Goal: Use online tool/utility: Use online tool/utility

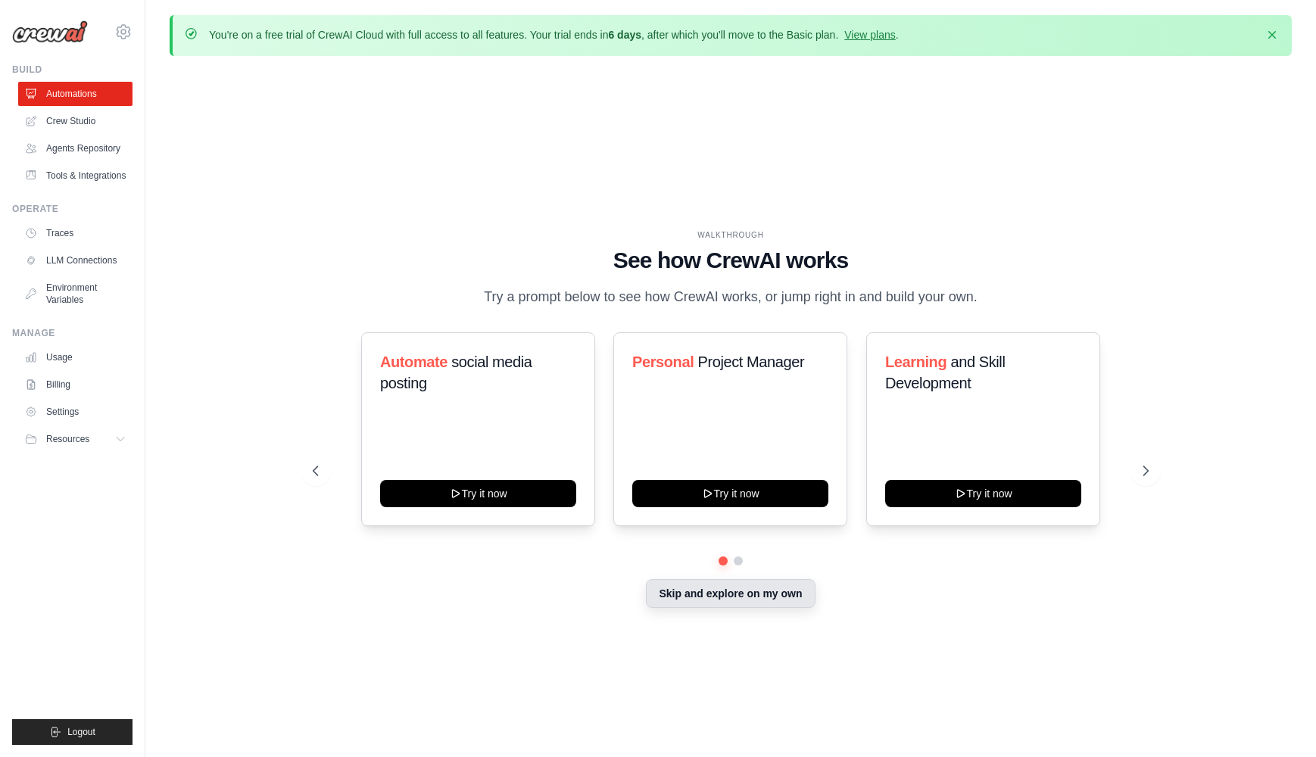
click at [740, 597] on button "Skip and explore on my own" at bounding box center [730, 593] width 169 height 29
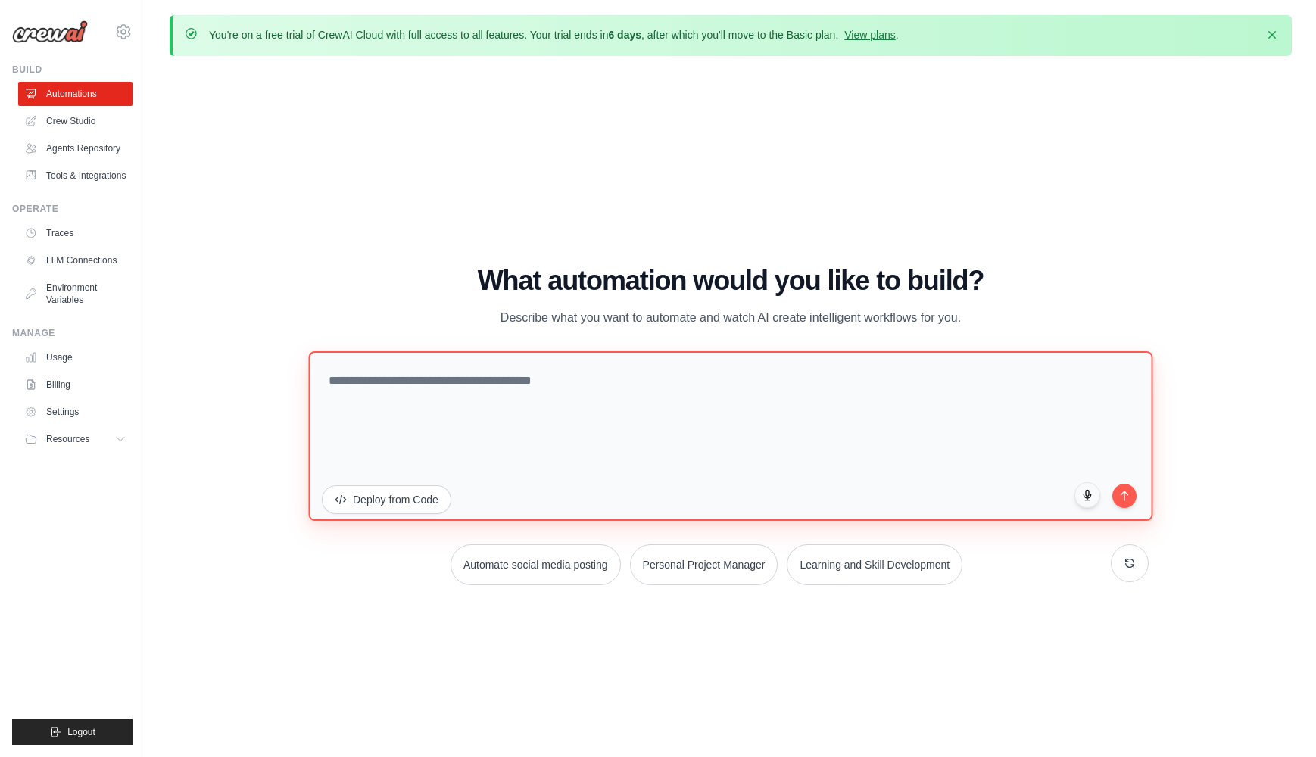
click at [517, 379] on textarea at bounding box center [730, 436] width 844 height 170
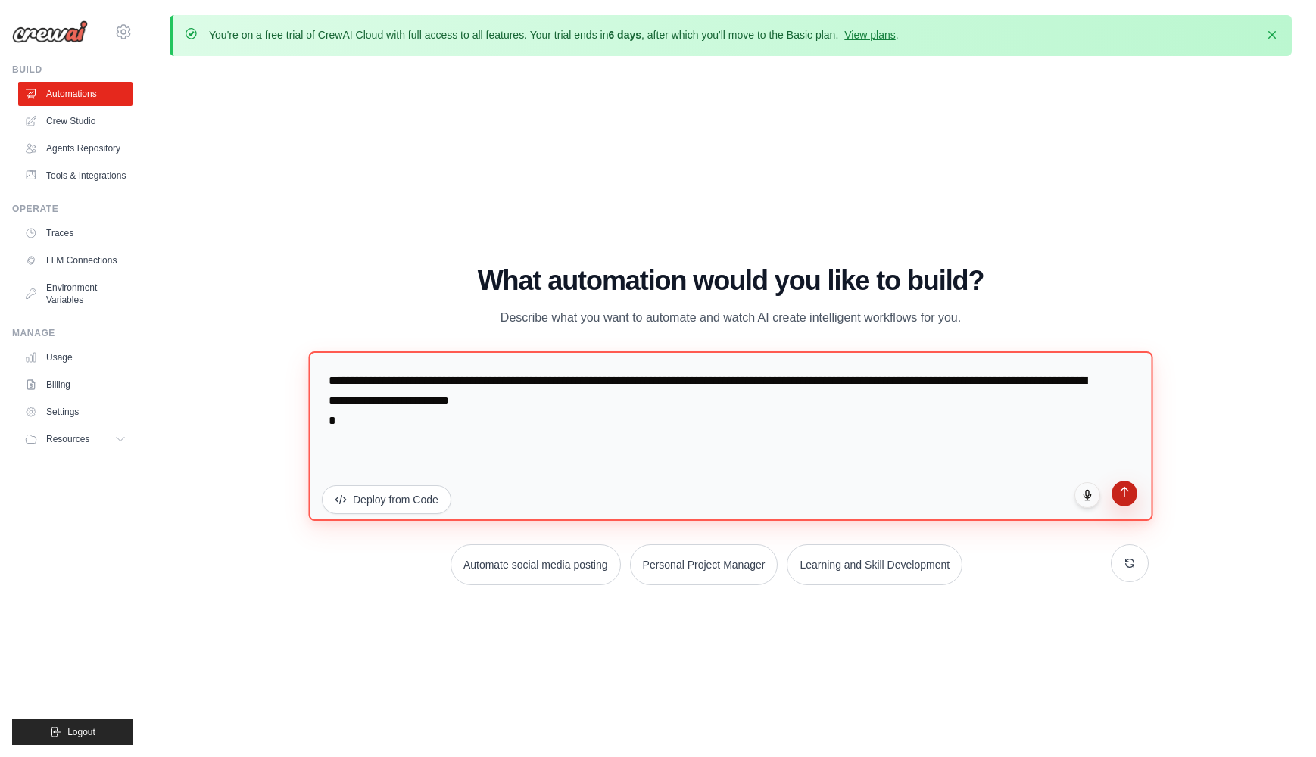
type textarea "**********"
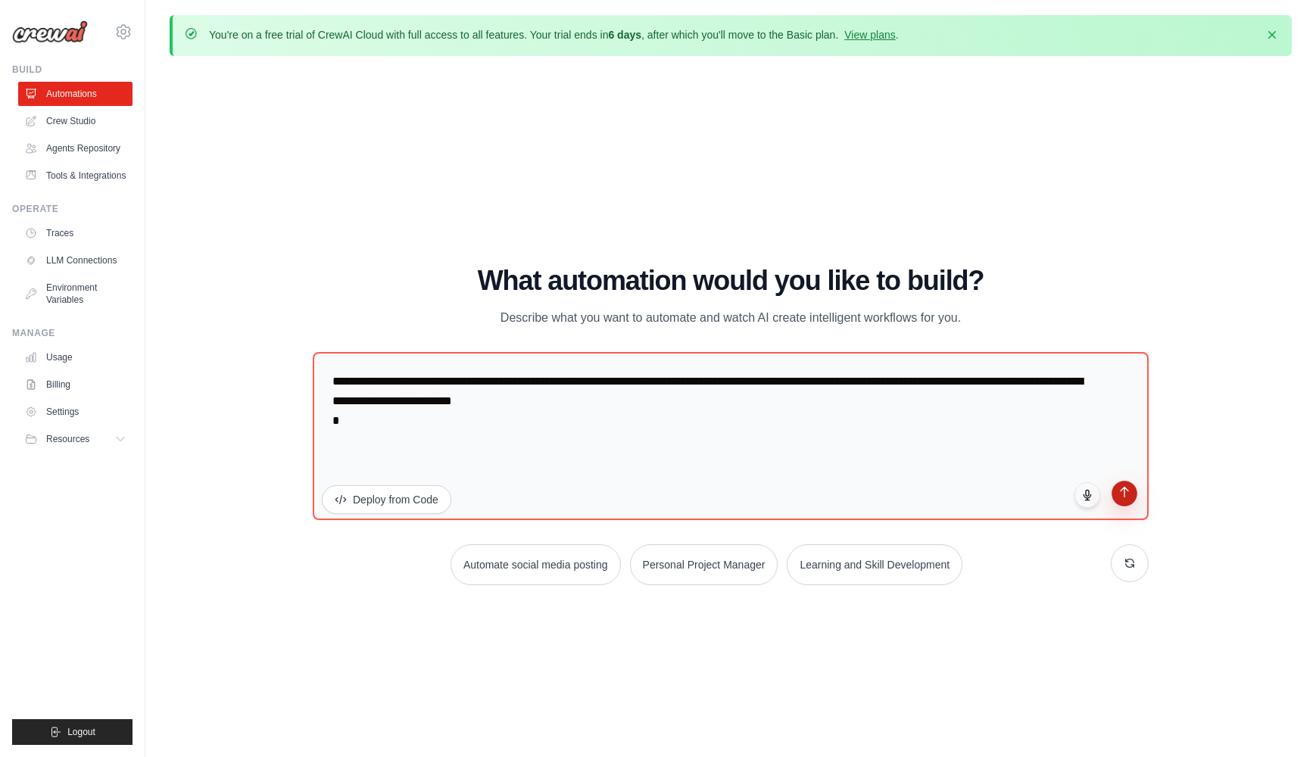
click at [1122, 495] on icon "submit" at bounding box center [1124, 492] width 13 height 13
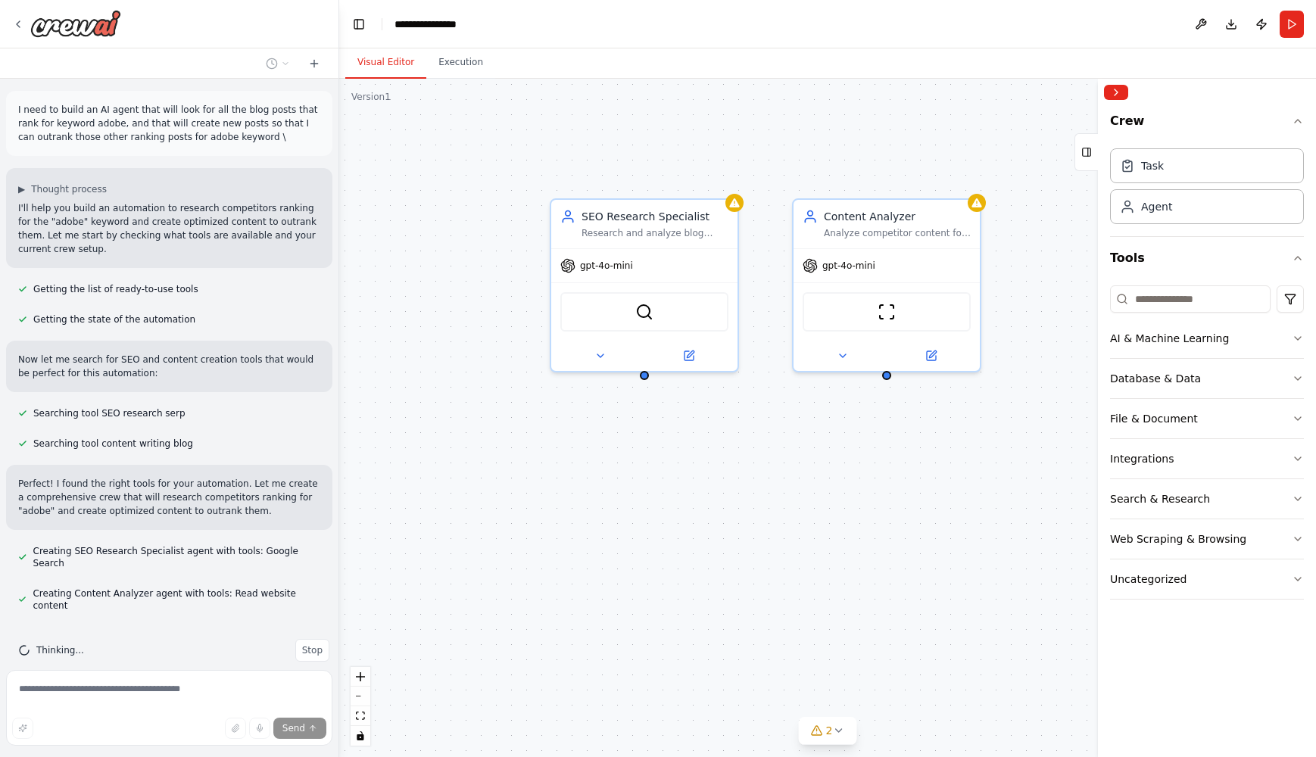
drag, startPoint x: 594, startPoint y: 269, endPoint x: 500, endPoint y: 314, distance: 104.3
click at [500, 314] on div "SEO Research Specialist Research and analyze blog posts ranking for the keyword…" at bounding box center [827, 418] width 977 height 678
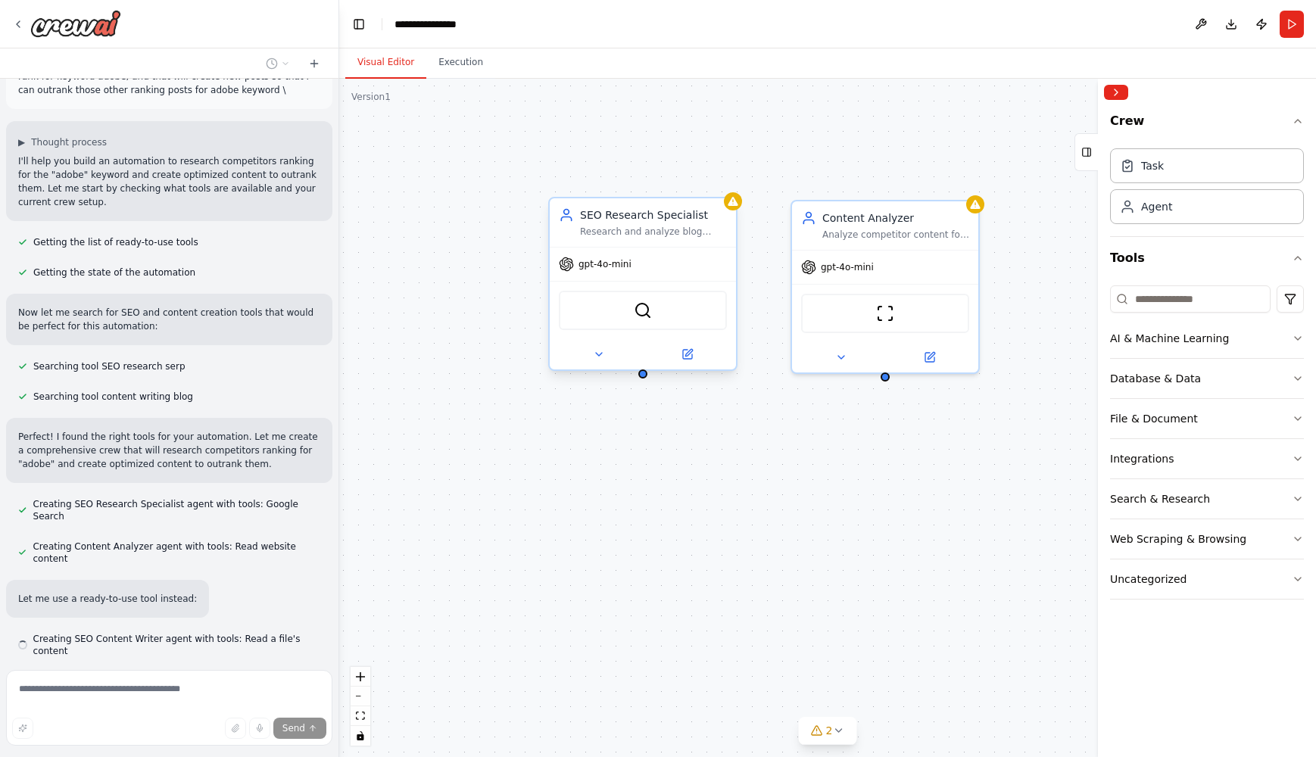
scroll to position [77, 0]
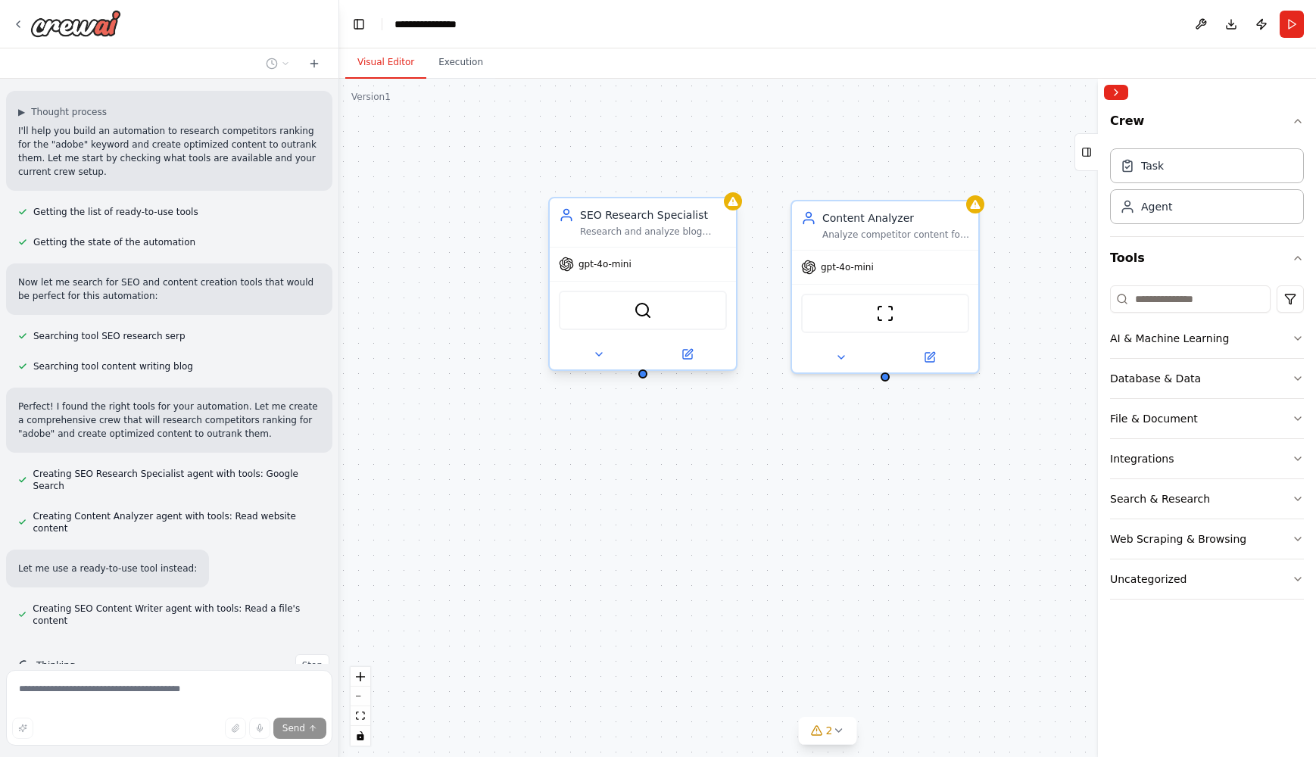
click at [620, 268] on span "gpt-4o-mini" at bounding box center [604, 264] width 53 height 12
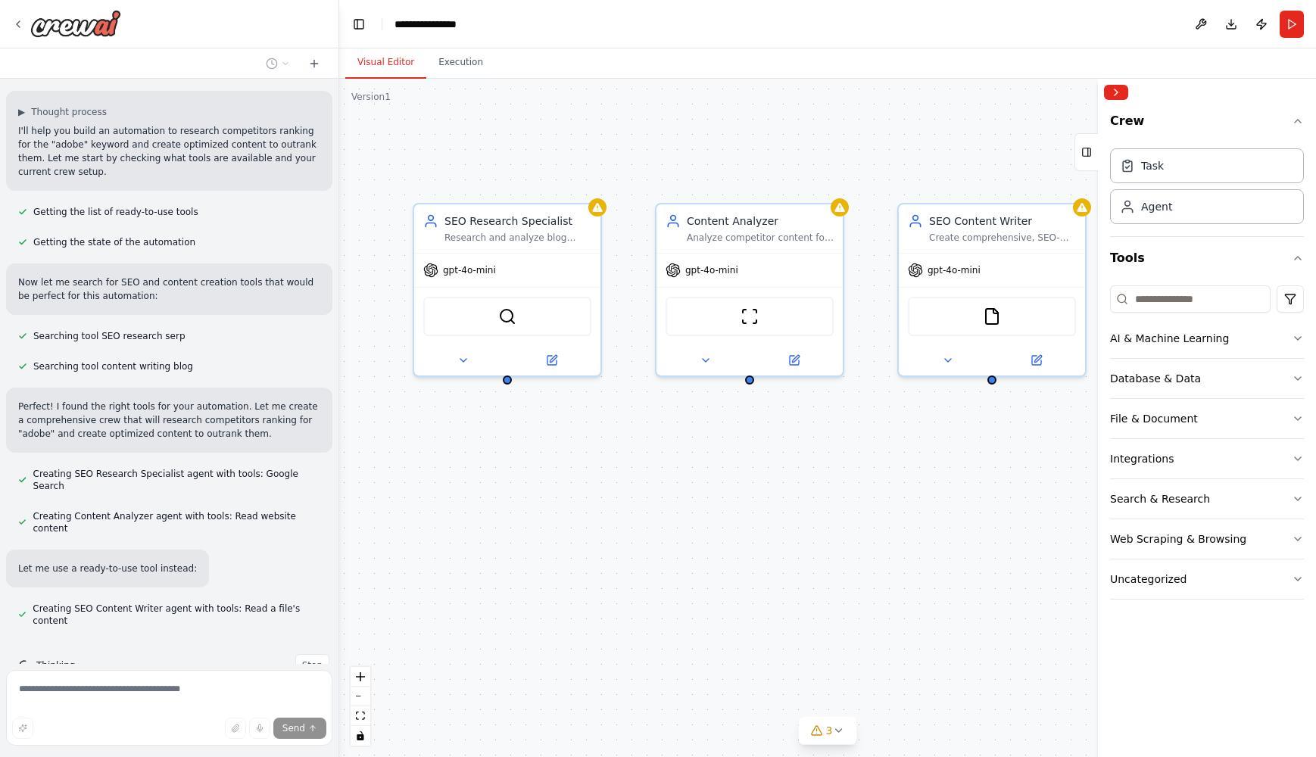
drag, startPoint x: 792, startPoint y: 497, endPoint x: 656, endPoint y: 500, distance: 135.6
click at [656, 500] on div "SEO Research Specialist Research and analyze blog posts ranking for the keyword…" at bounding box center [827, 418] width 977 height 678
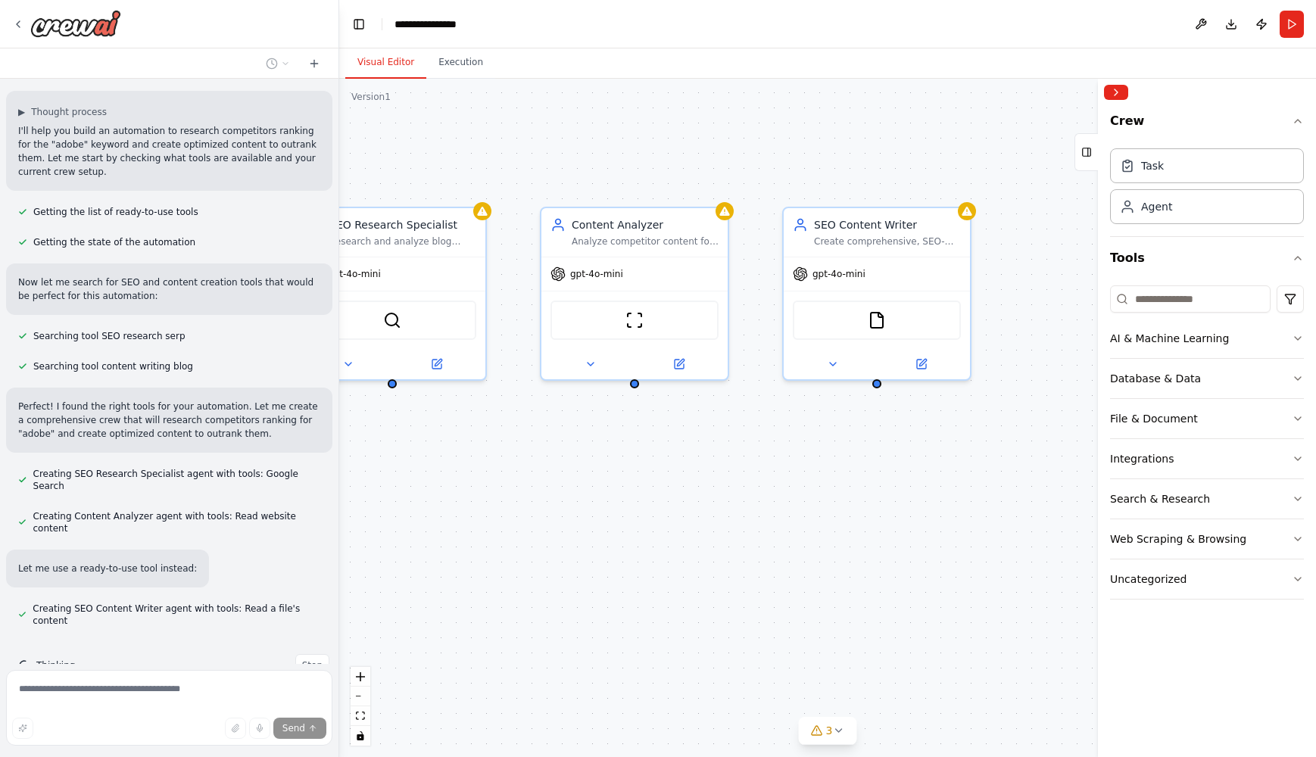
drag, startPoint x: 852, startPoint y: 414, endPoint x: 737, endPoint y: 418, distance: 115.1
click at [737, 418] on div "SEO Research Specialist Research and analyze blog posts ranking for the keyword…" at bounding box center [827, 418] width 977 height 678
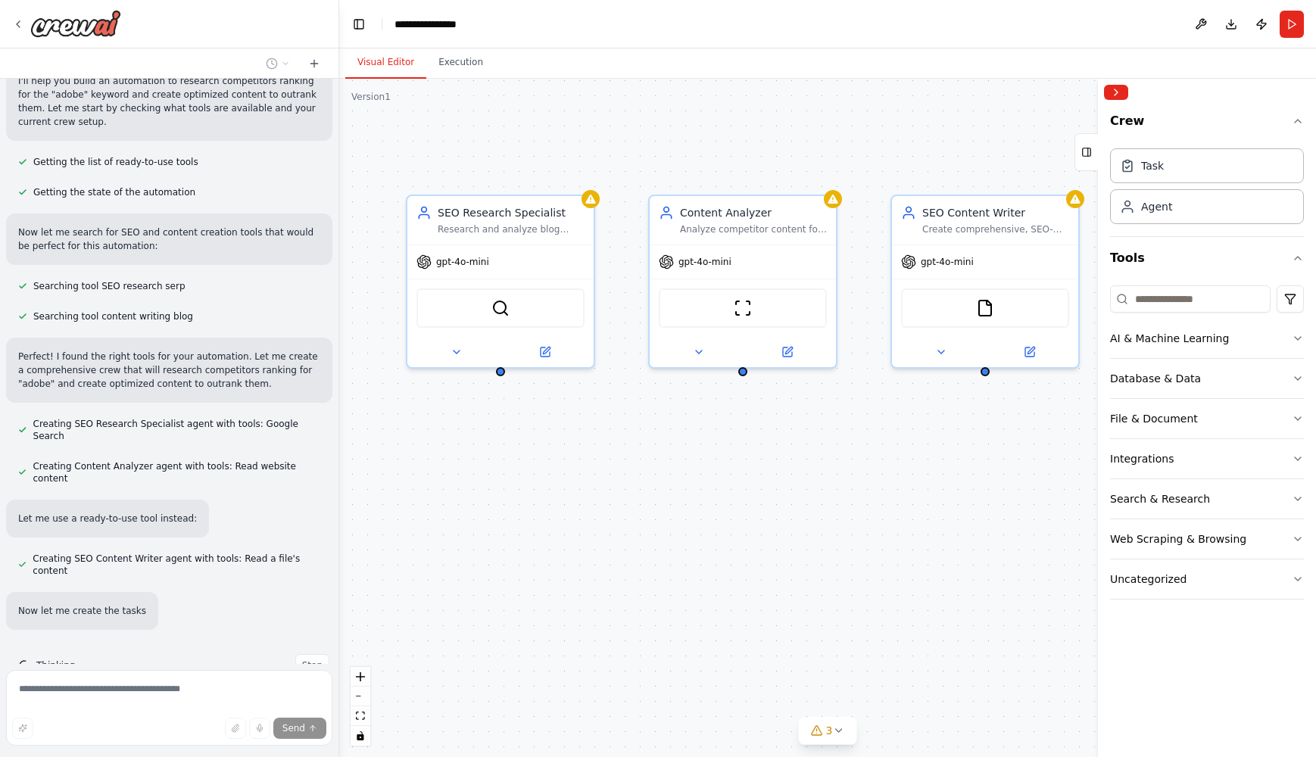
drag, startPoint x: 667, startPoint y: 532, endPoint x: 775, endPoint y: 520, distance: 108.9
click at [775, 520] on div "SEO Research Specialist Research and analyze blog posts ranking for the keyword…" at bounding box center [827, 418] width 977 height 678
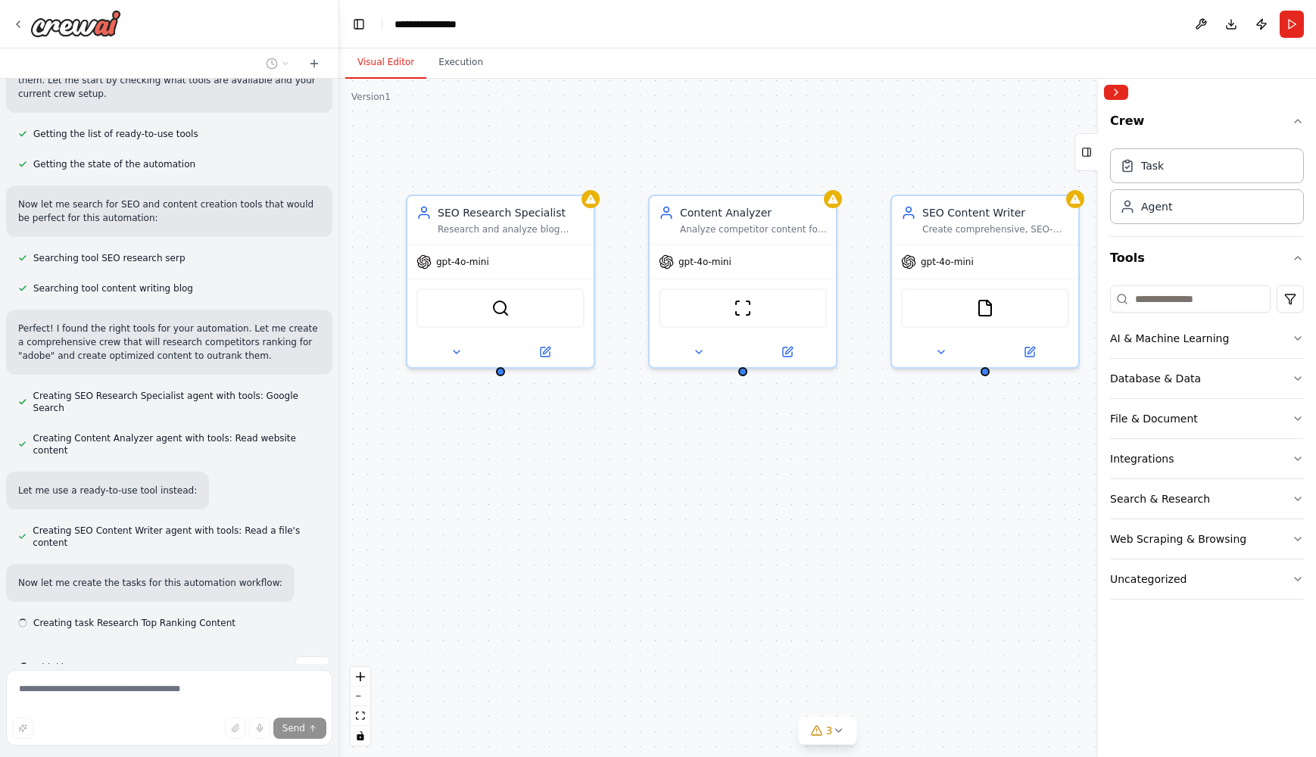
scroll to position [157, 0]
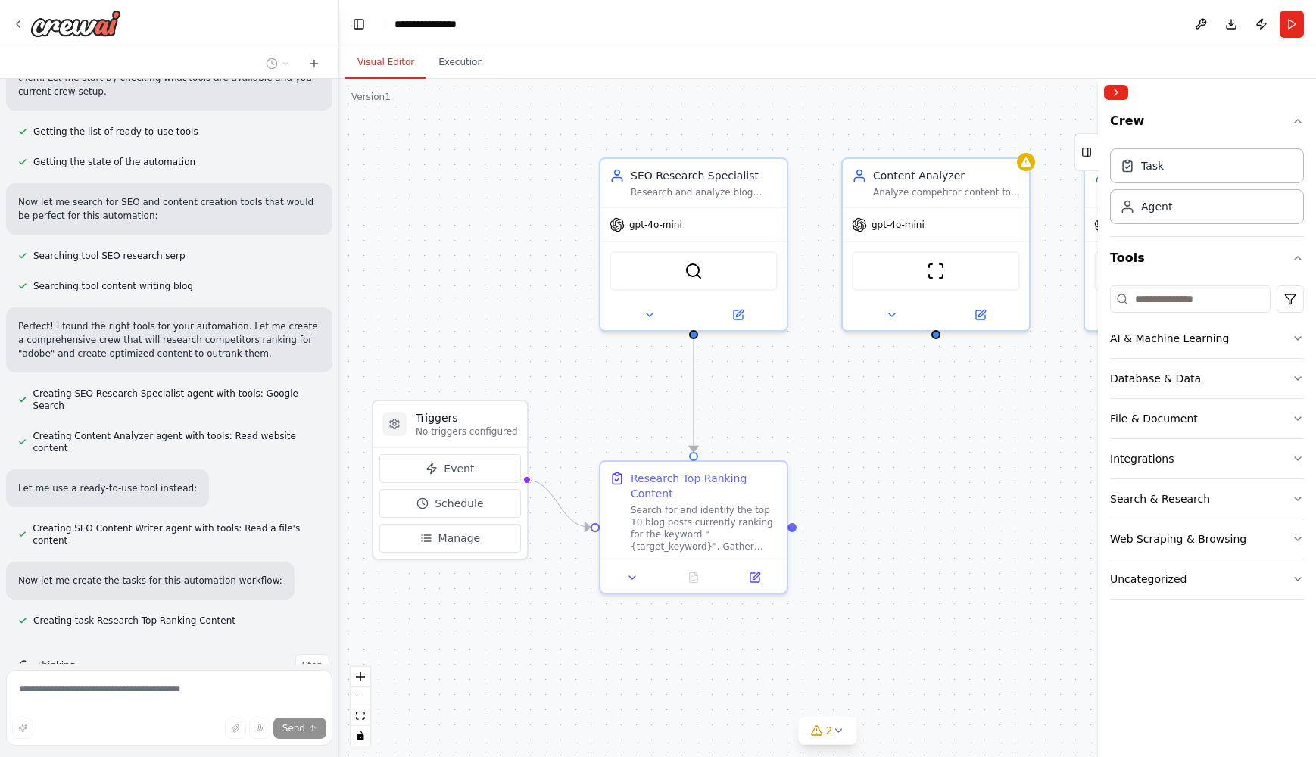
drag, startPoint x: 722, startPoint y: 467, endPoint x: 903, endPoint y: 426, distance: 185.7
click at [903, 426] on div ".deletable-edge-delete-btn { width: 20px; height: 20px; border: 0px solid #ffff…" at bounding box center [827, 418] width 977 height 678
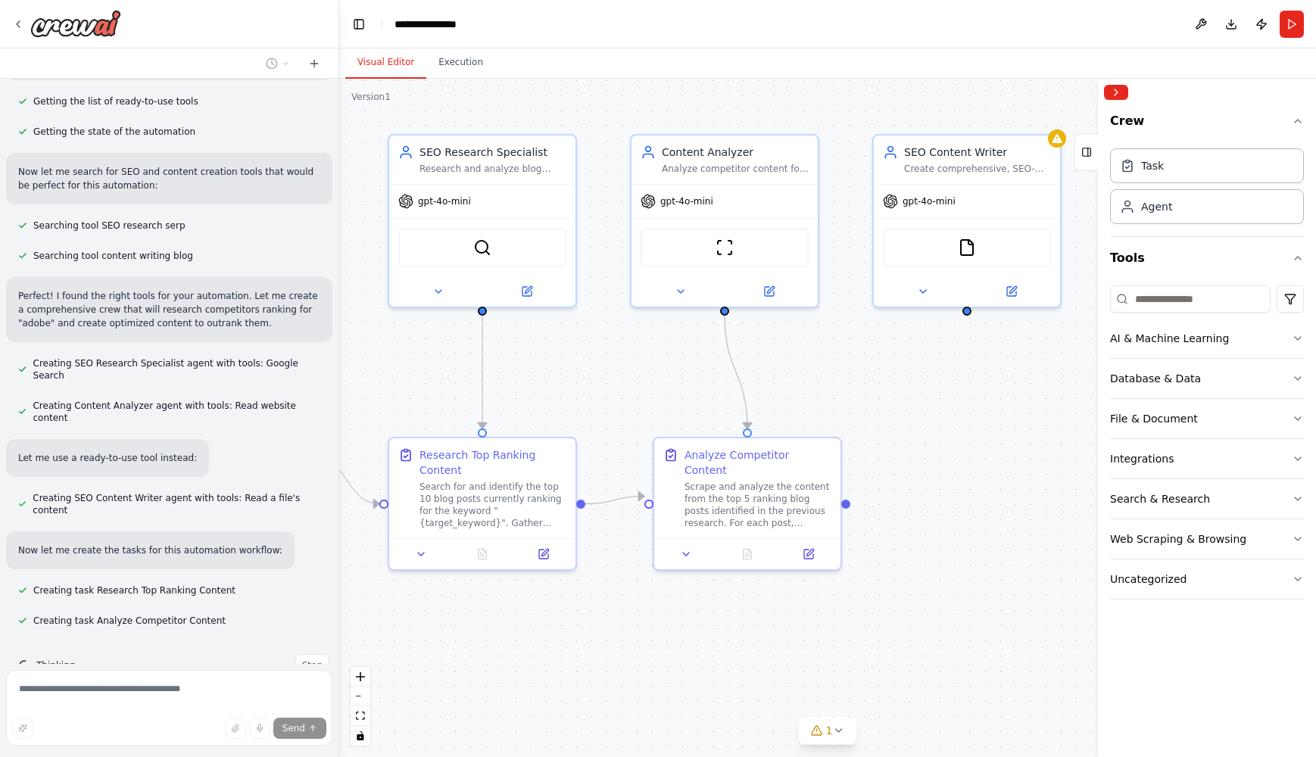
scroll to position [218, 0]
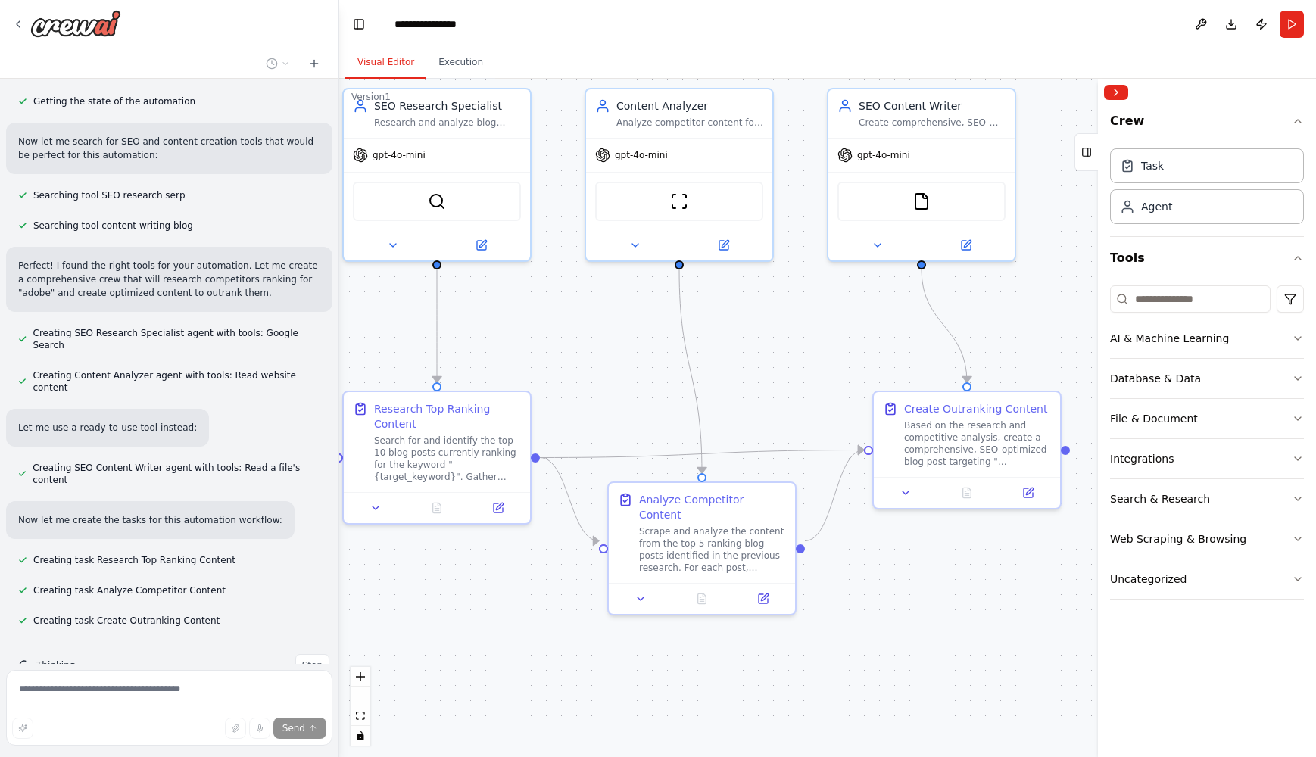
drag, startPoint x: 846, startPoint y: 652, endPoint x: 597, endPoint y: 585, distance: 257.8
click at [597, 585] on div ".deletable-edge-delete-btn { width: 20px; height: 20px; border: 0px solid #ffff…" at bounding box center [827, 418] width 977 height 678
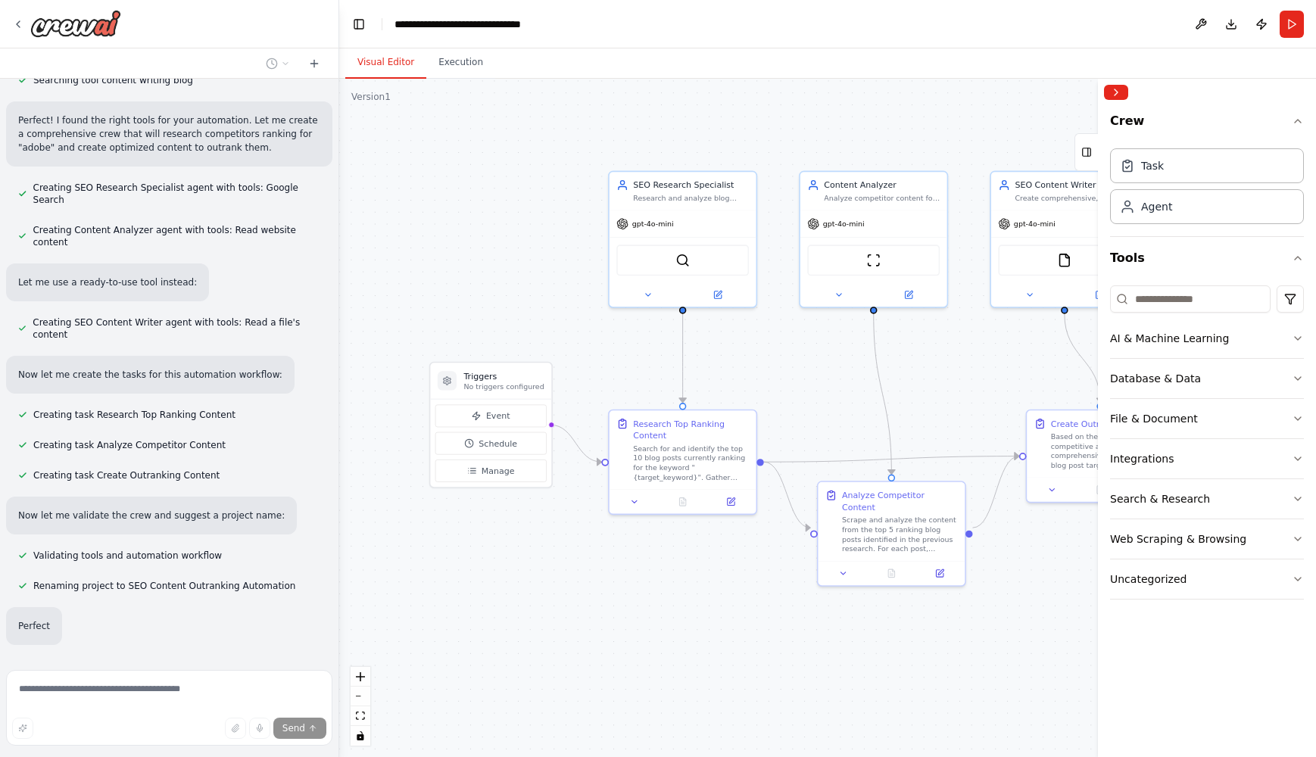
scroll to position [365, 0]
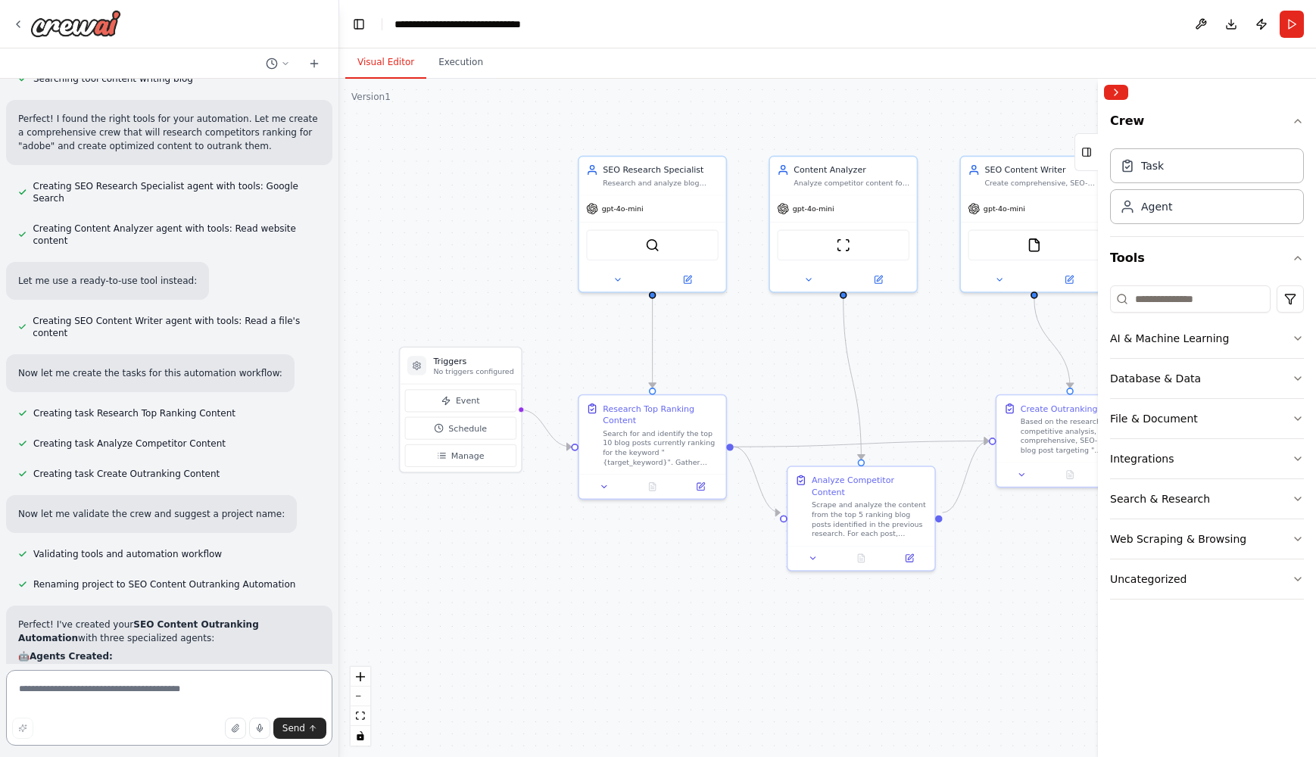
drag, startPoint x: 625, startPoint y: 603, endPoint x: 595, endPoint y: 588, distance: 33.9
click at [595, 588] on div ".deletable-edge-delete-btn { width: 20px; height: 20px; border: 0px solid #ffff…" at bounding box center [827, 418] width 977 height 678
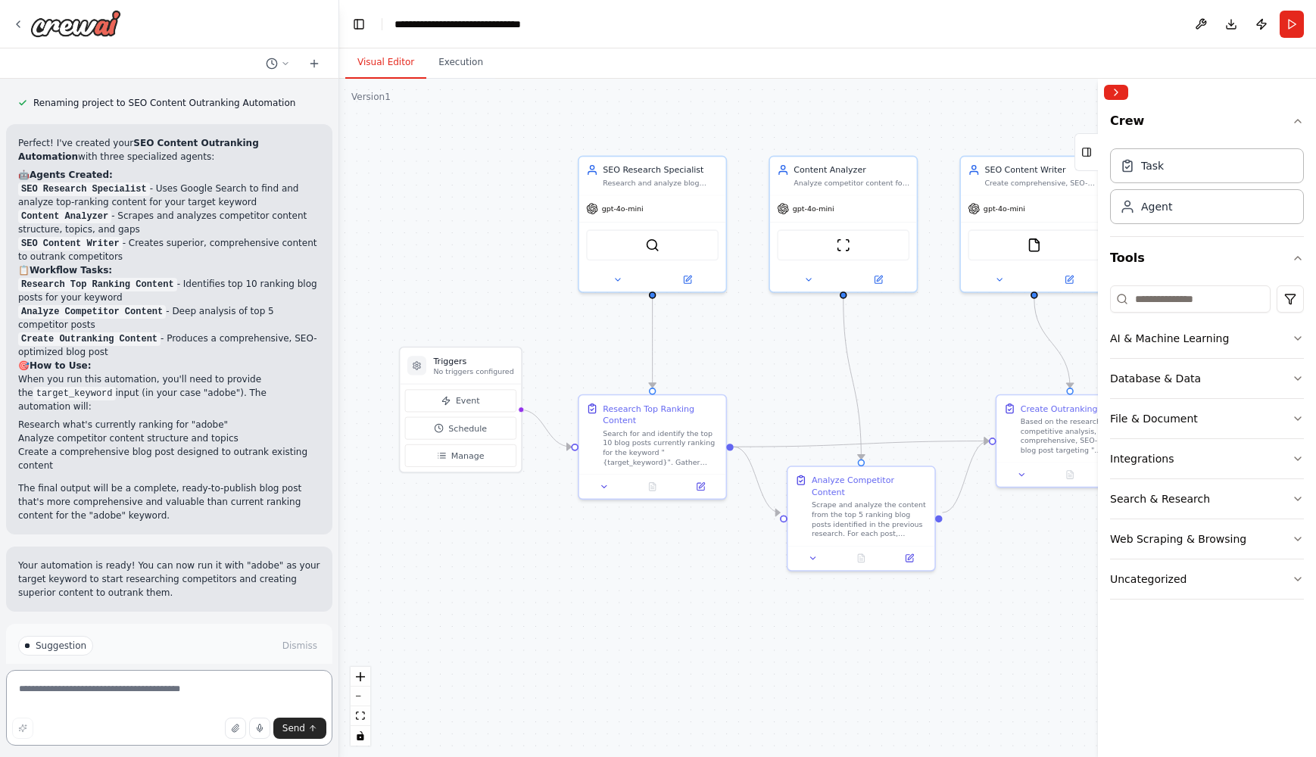
scroll to position [878, 0]
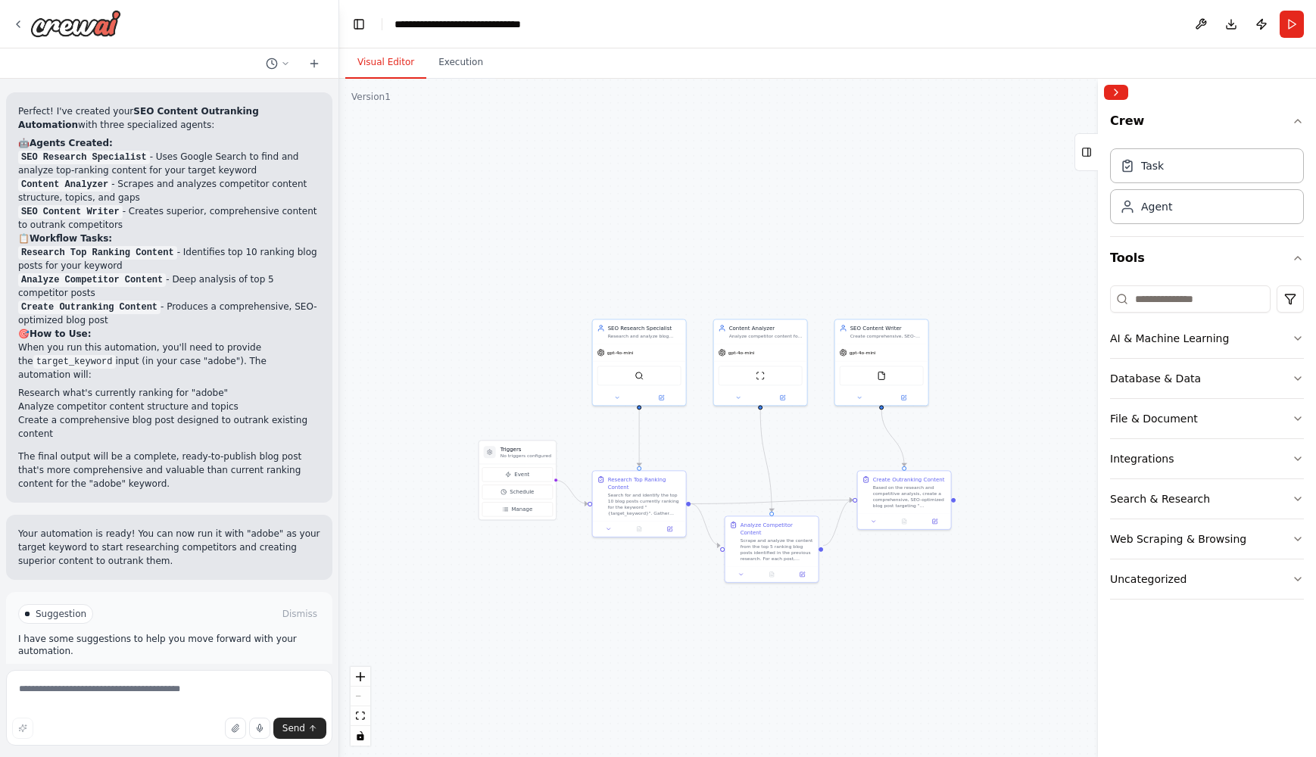
drag, startPoint x: 708, startPoint y: 439, endPoint x: 691, endPoint y: 430, distance: 19.0
click at [691, 430] on div ".deletable-edge-delete-btn { width: 20px; height: 20px; border: 0px solid #ffff…" at bounding box center [827, 418] width 977 height 678
click at [703, 444] on div ".deletable-edge-delete-btn { width: 20px; height: 20px; border: 0px solid #ffff…" at bounding box center [827, 418] width 977 height 678
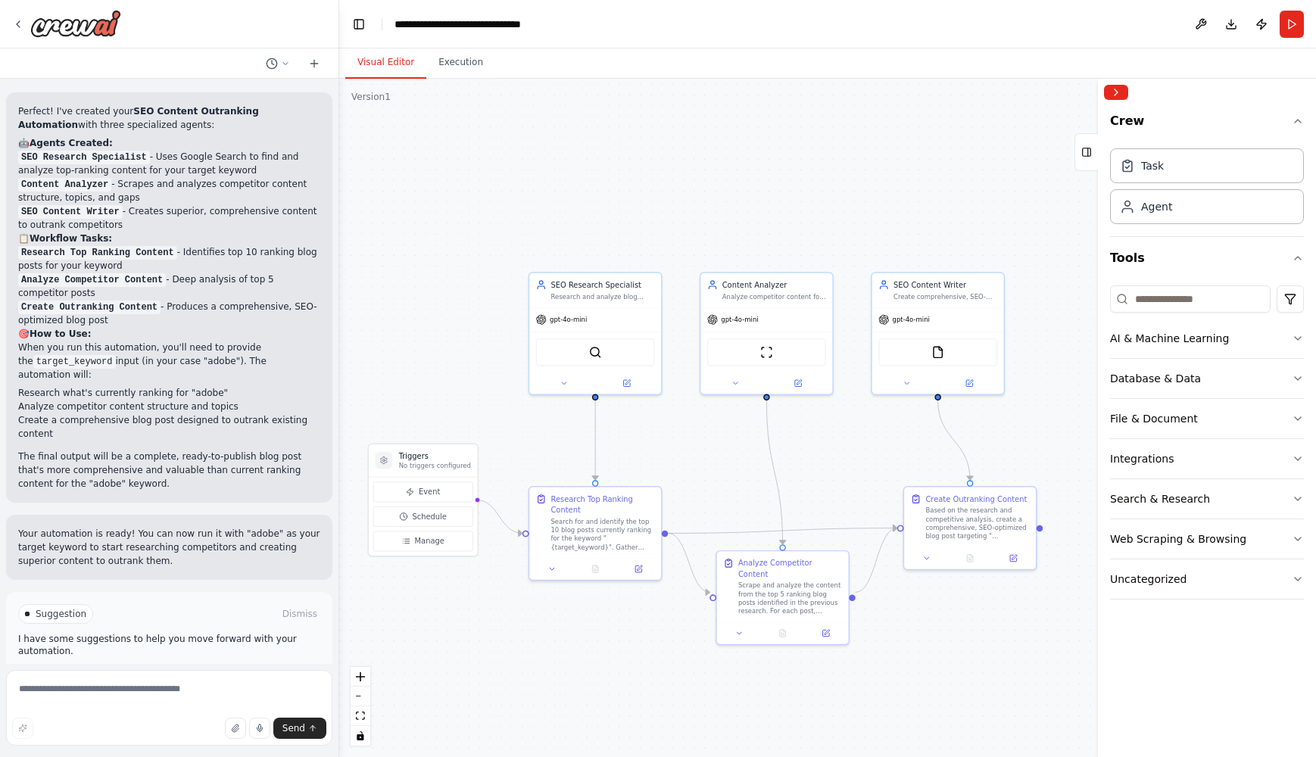
drag, startPoint x: 788, startPoint y: 434, endPoint x: 800, endPoint y: 434, distance: 12.1
click at [800, 434] on div ".deletable-edge-delete-btn { width: 20px; height: 20px; border: 0px solid #ffff…" at bounding box center [827, 418] width 977 height 678
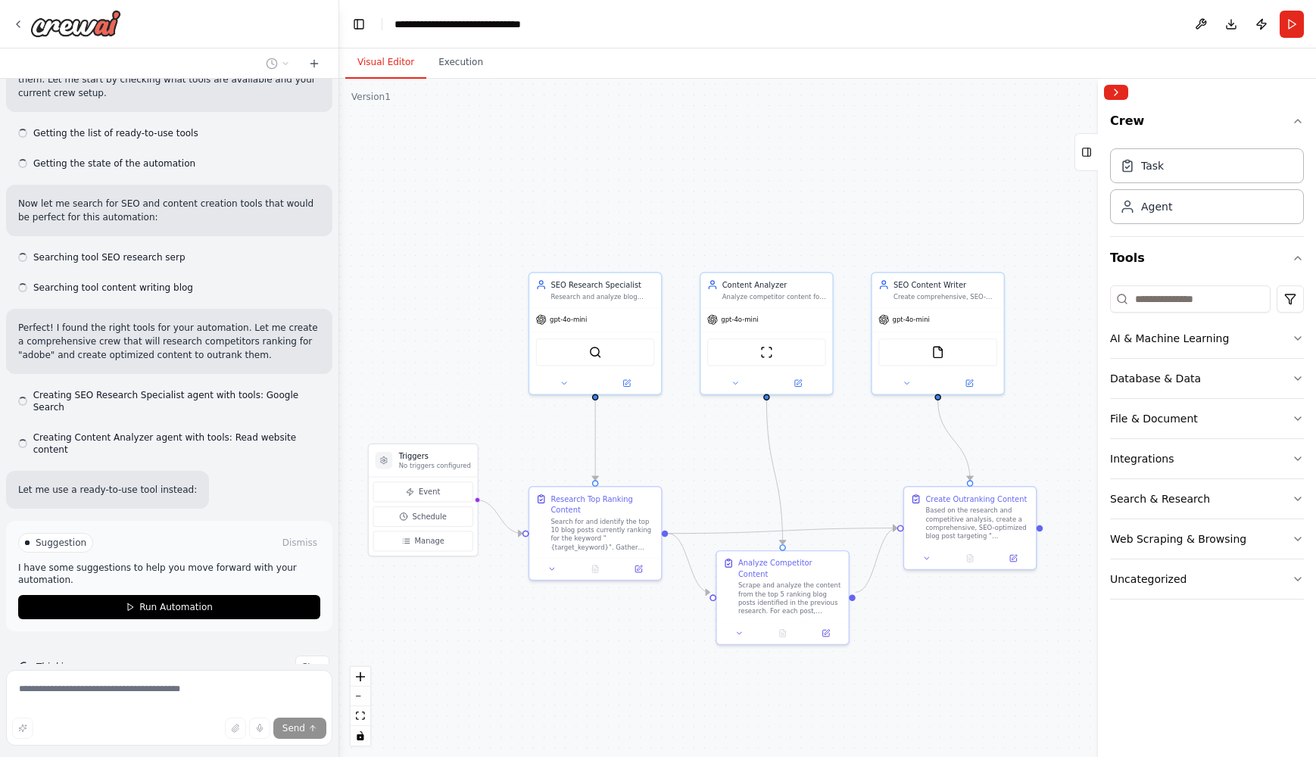
scroll to position [170, 0]
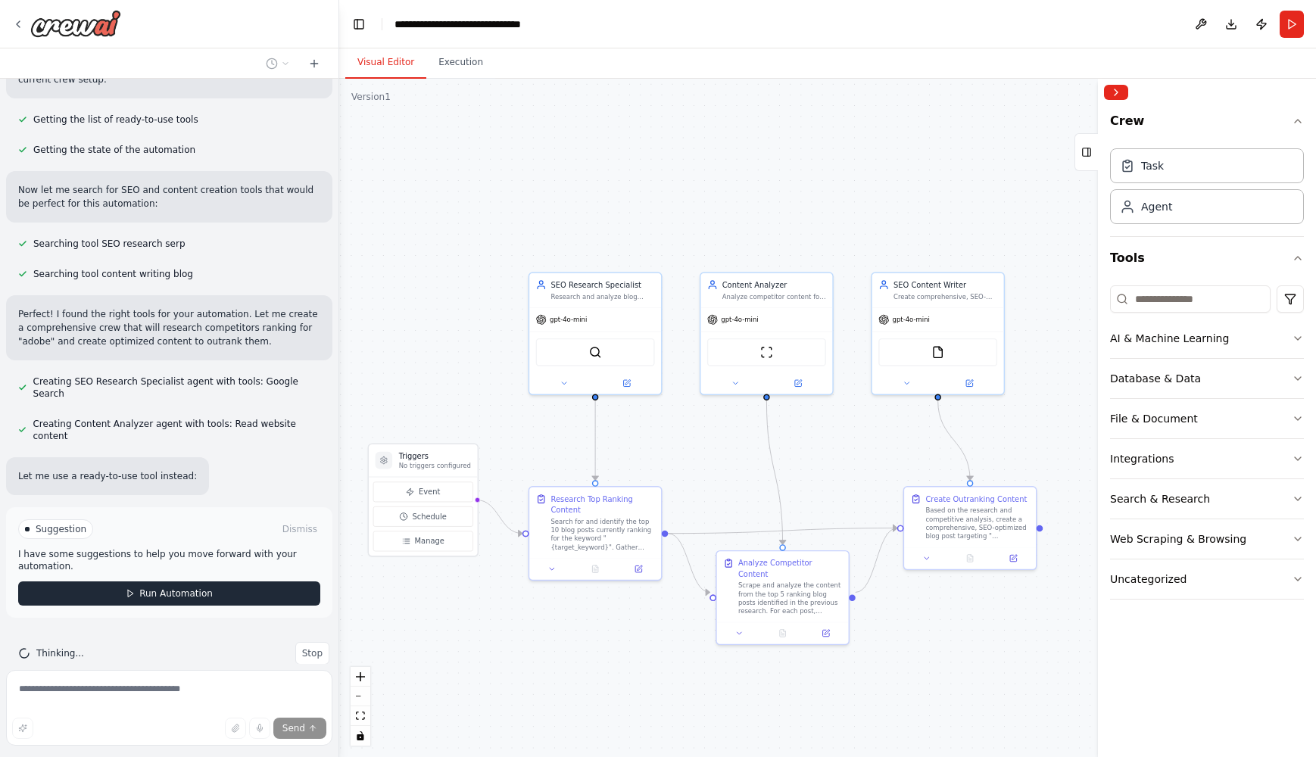
click at [136, 581] on button "Run Automation" at bounding box center [169, 593] width 302 height 24
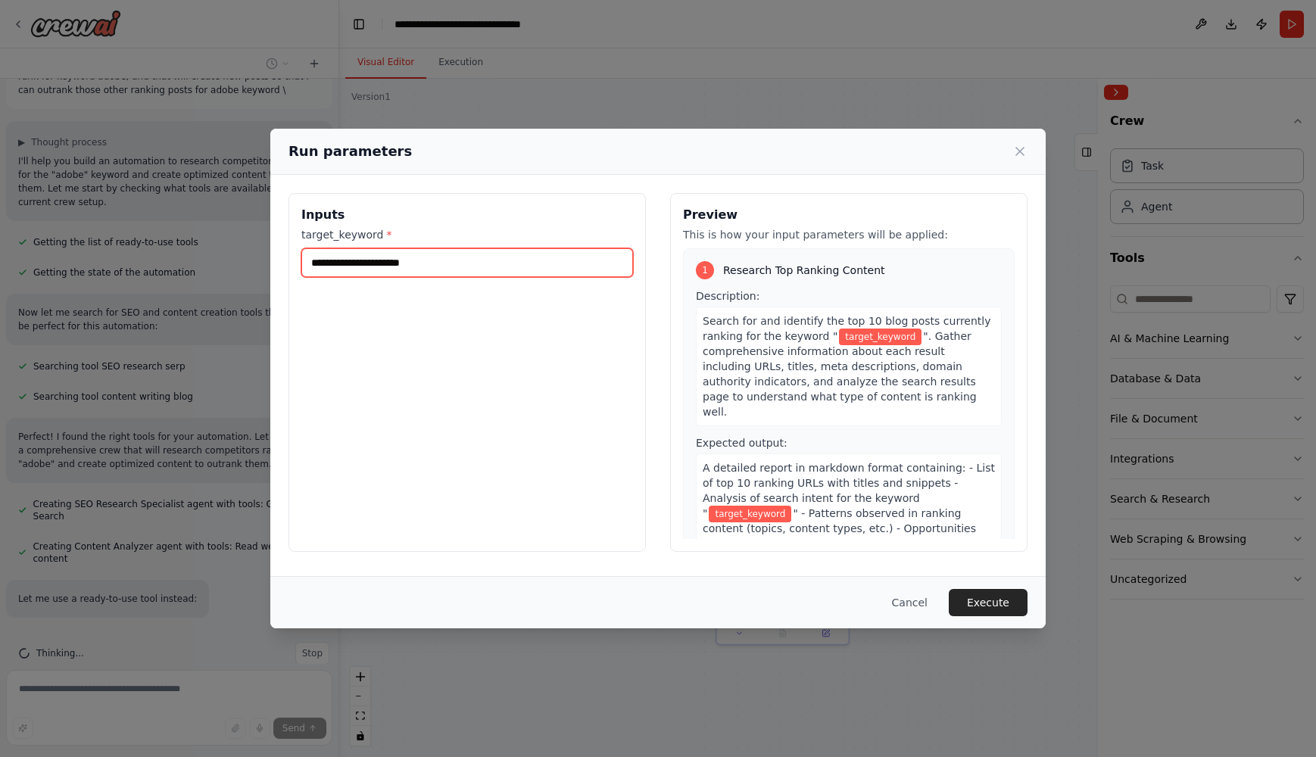
click at [480, 265] on input "target_keyword *" at bounding box center [467, 262] width 332 height 29
type input "**********"
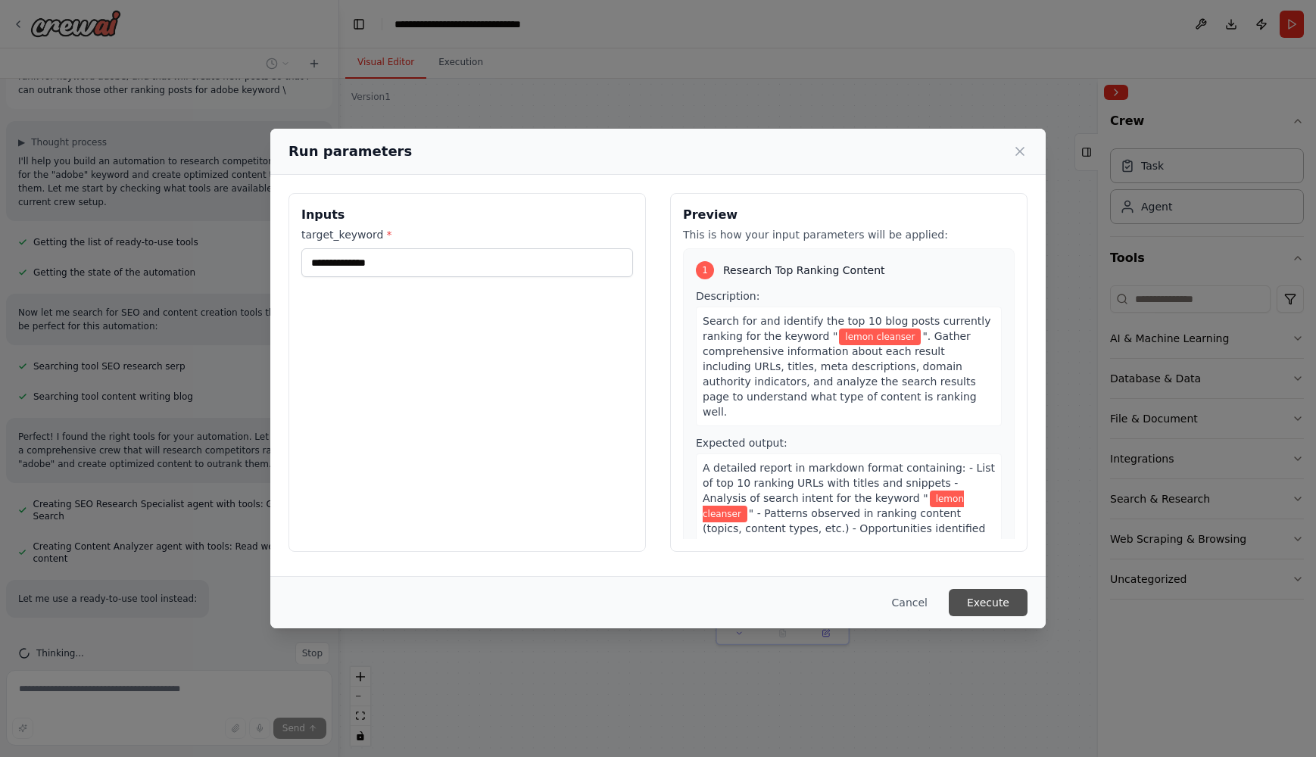
click at [997, 596] on button "Execute" at bounding box center [988, 602] width 79 height 27
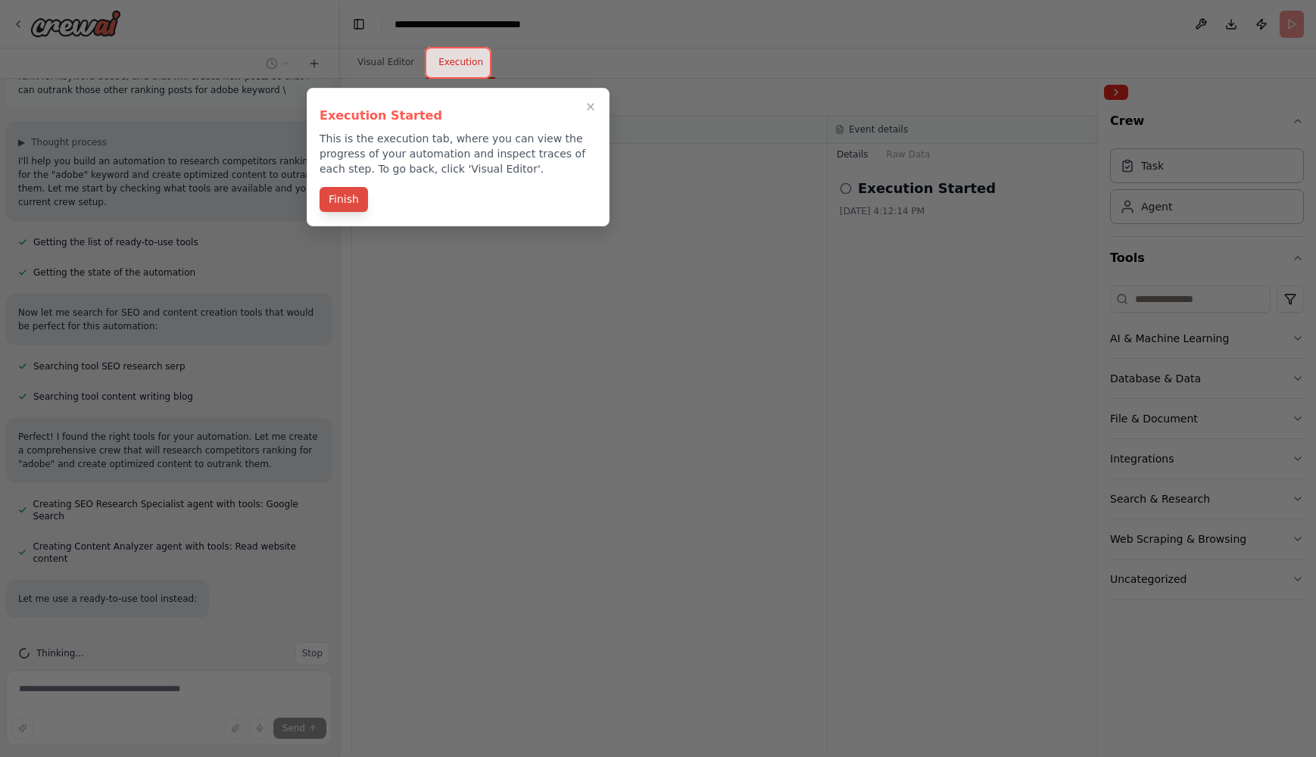
click at [346, 203] on button "Finish" at bounding box center [344, 199] width 48 height 25
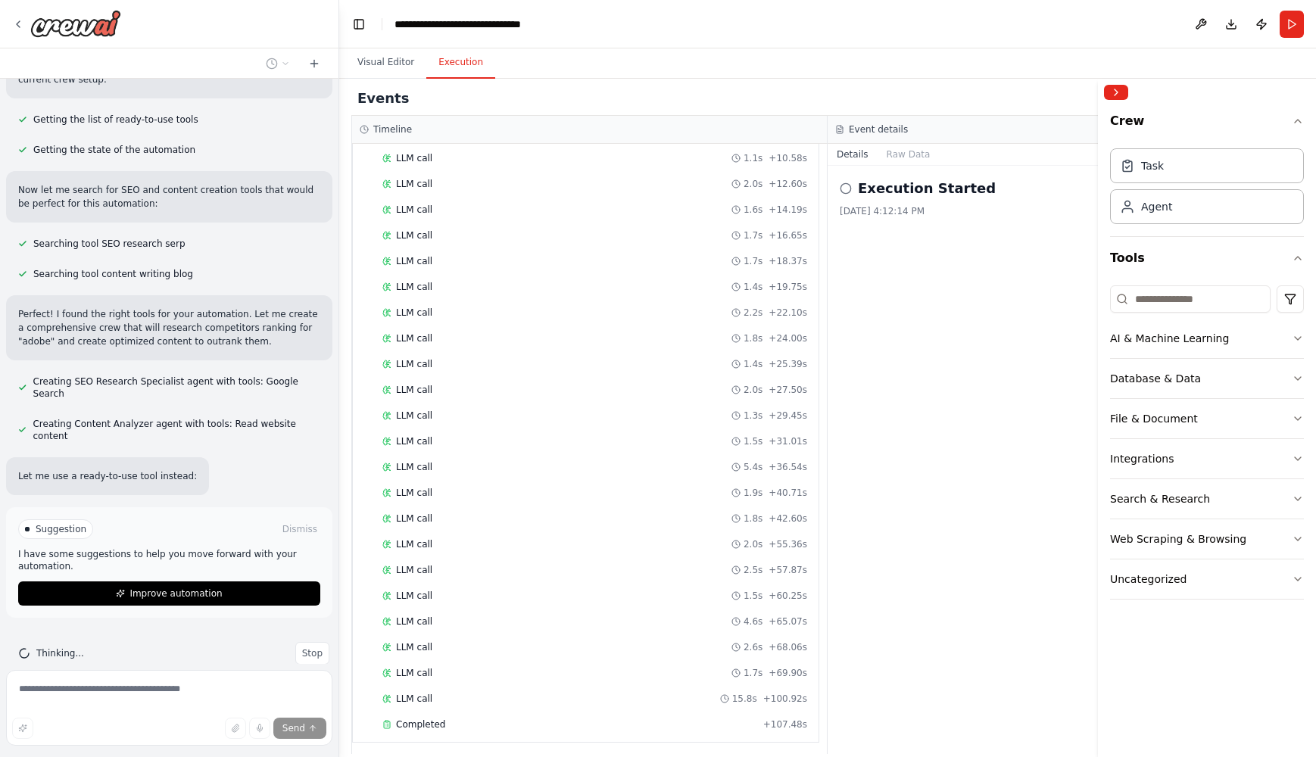
scroll to position [959, 0]
